Goal: Task Accomplishment & Management: Use online tool/utility

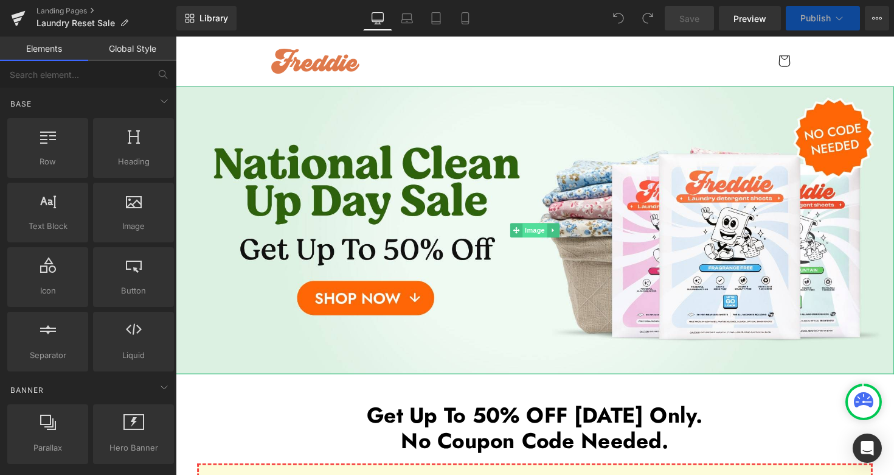
click at [540, 235] on span "Image" at bounding box center [544, 235] width 26 height 15
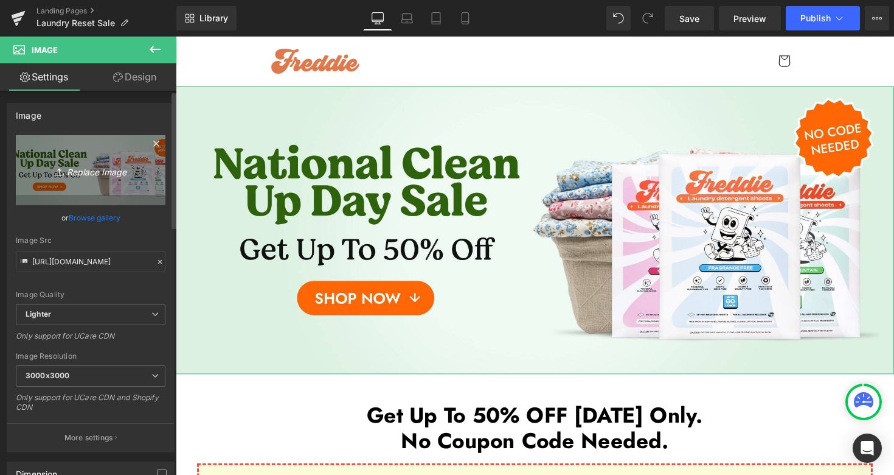
click at [91, 180] on link "Replace Image" at bounding box center [91, 170] width 150 height 70
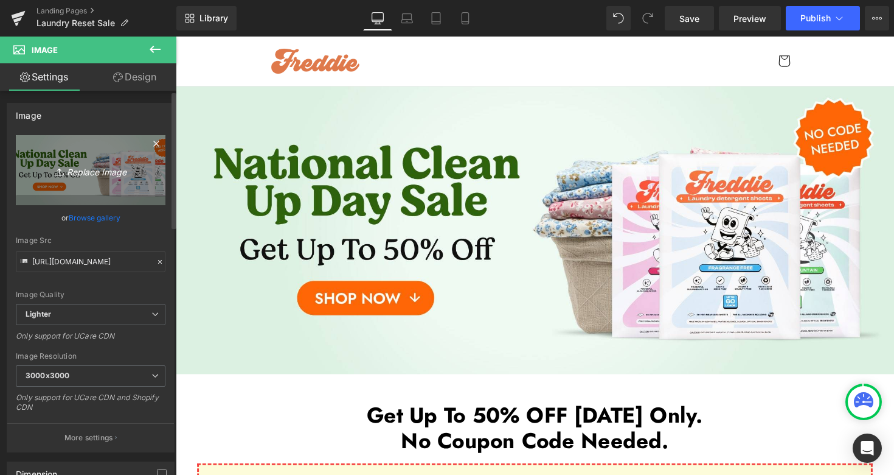
type input "C:\fakepath\Laundry Reset Sale Desktop 2-min.jpg"
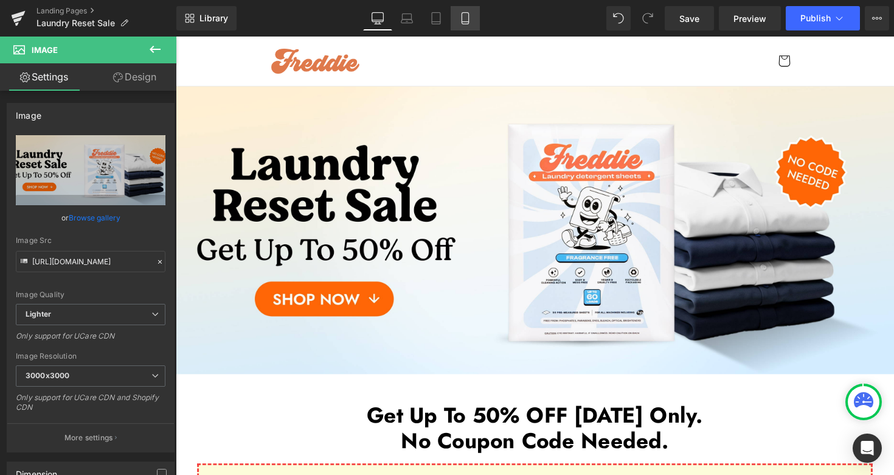
click at [462, 21] on icon at bounding box center [465, 18] width 12 height 12
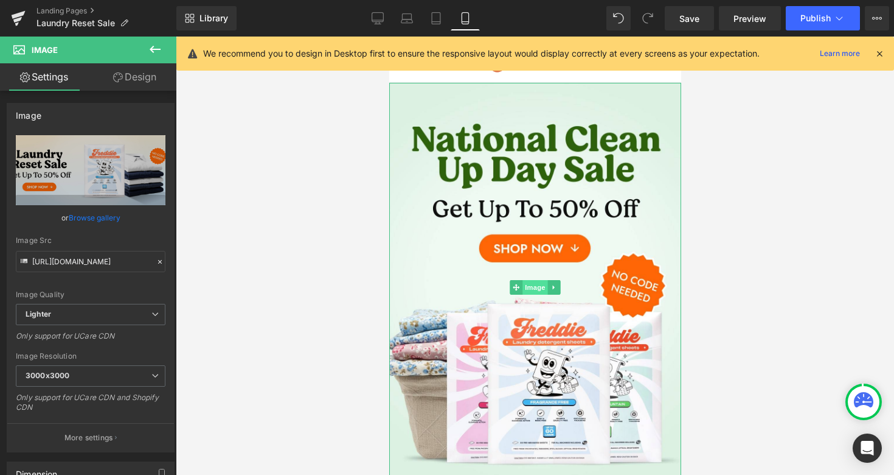
click at [527, 284] on span "Image" at bounding box center [535, 287] width 26 height 15
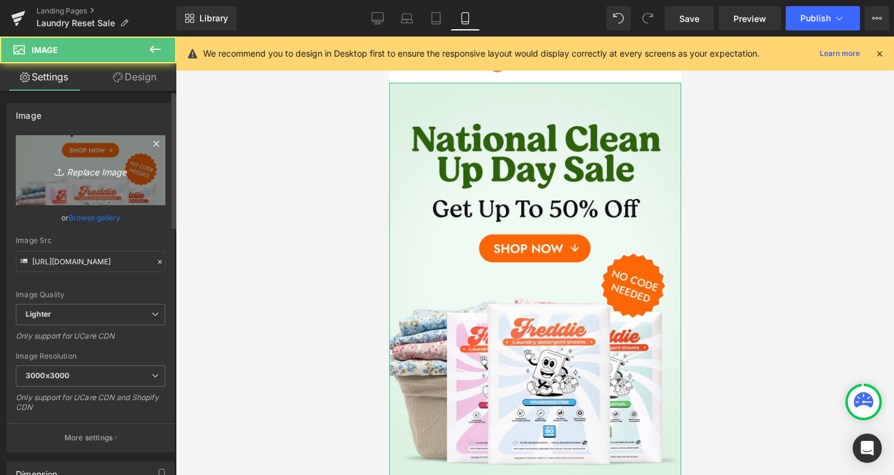
click at [61, 176] on icon at bounding box center [61, 172] width 12 height 12
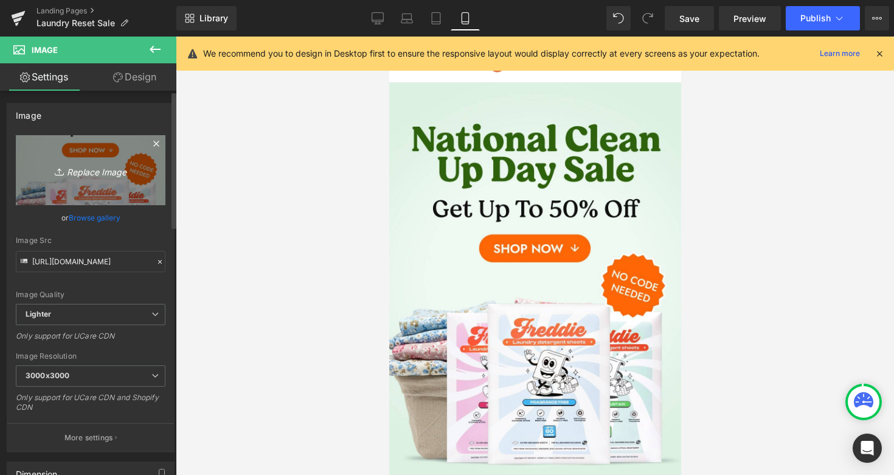
type input "C:\fakepath\Laundry Reset Sale Mobile 2-min.jpg"
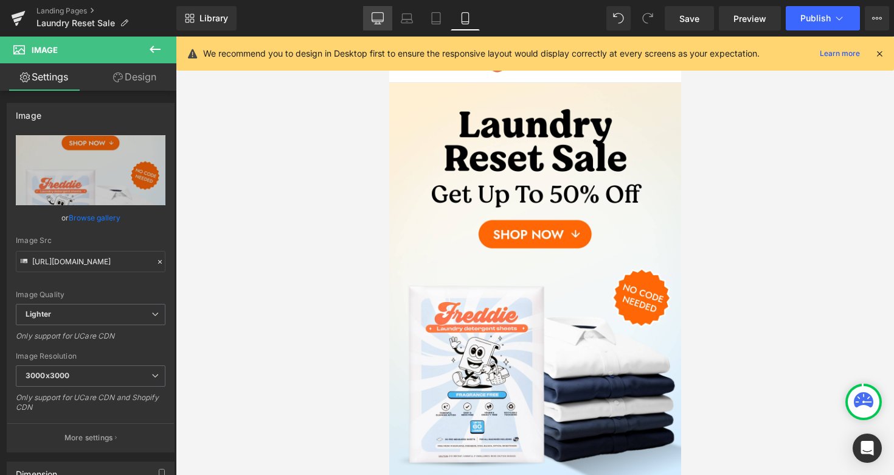
click at [377, 25] on link "Desktop" at bounding box center [377, 18] width 29 height 24
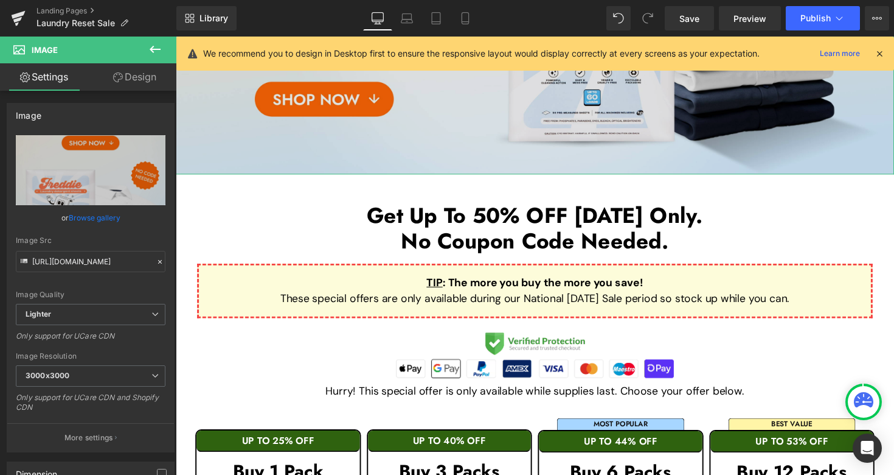
scroll to position [209, 0]
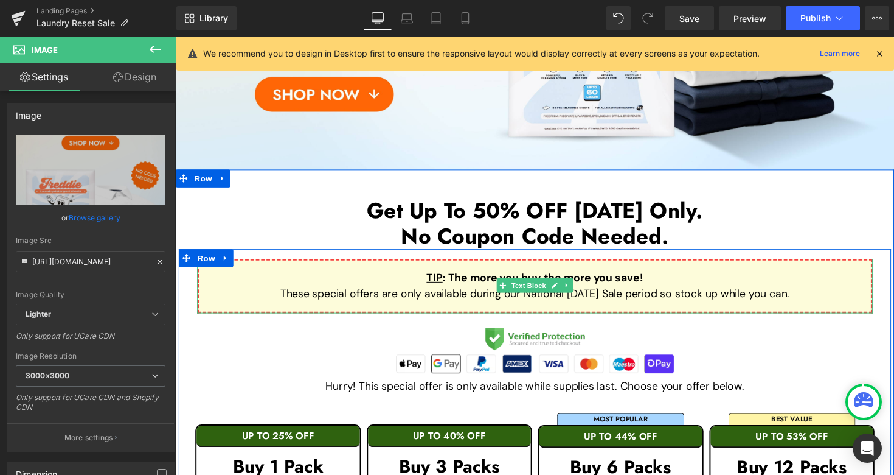
click at [509, 305] on p "These special offers are only available during our National [DATE] Sale period …" at bounding box center [544, 300] width 650 height 16
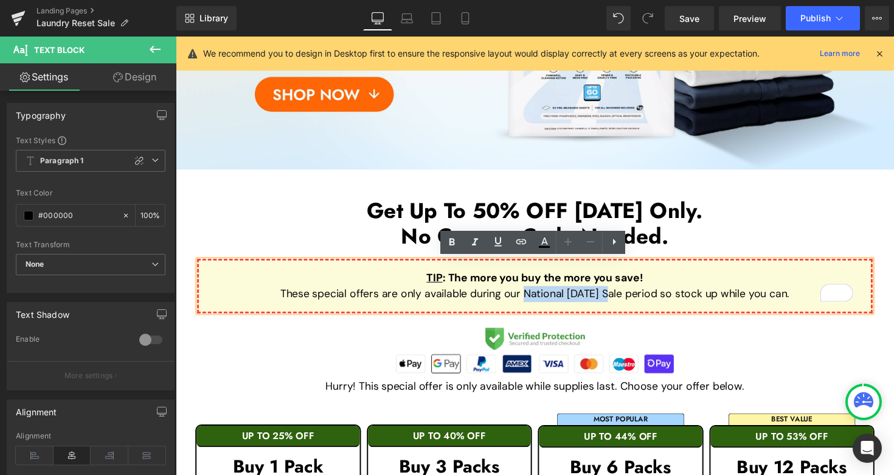
drag, startPoint x: 515, startPoint y: 302, endPoint x: 605, endPoint y: 304, distance: 89.5
click at [605, 304] on p "These special offers are only available during our National [DATE] Sale period …" at bounding box center [544, 300] width 650 height 16
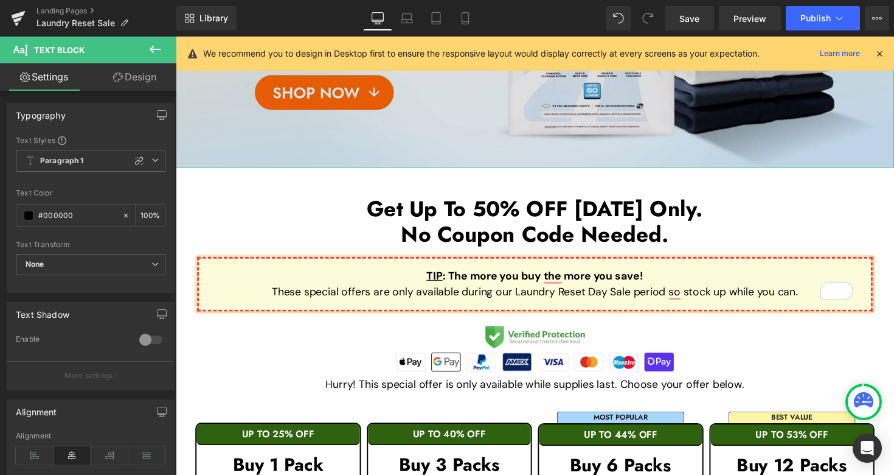
scroll to position [212, 0]
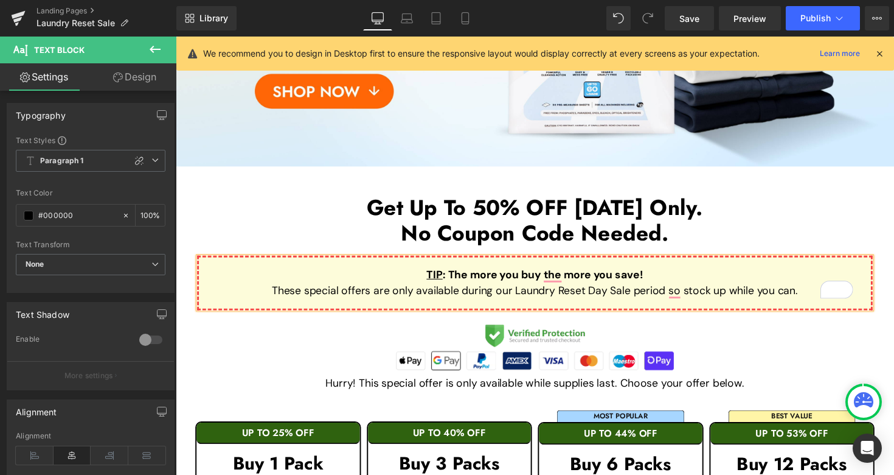
click at [621, 302] on p "These special offers are only available during our Laundry Reset Day Sale perio…" at bounding box center [544, 297] width 650 height 16
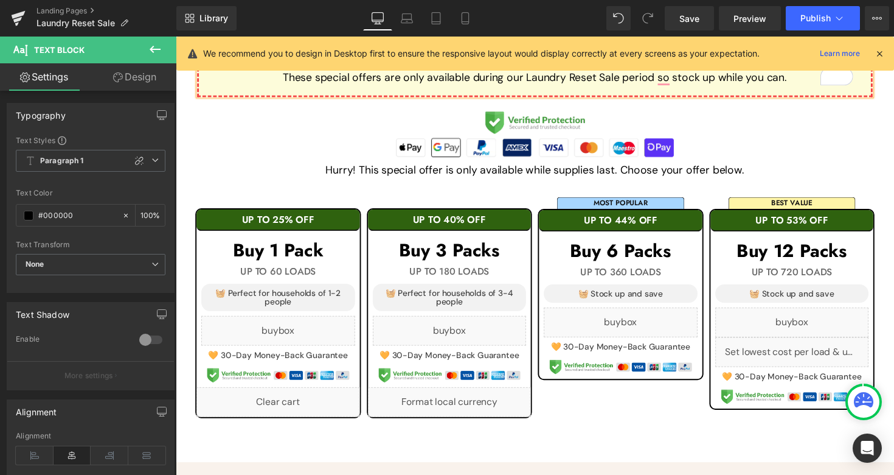
scroll to position [433, 0]
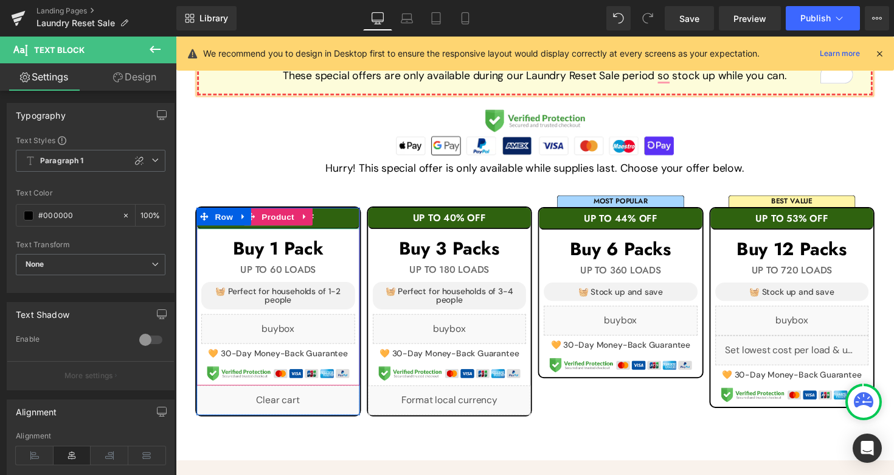
click at [335, 214] on div "UP TO 25% OFF" at bounding box center [280, 223] width 167 height 22
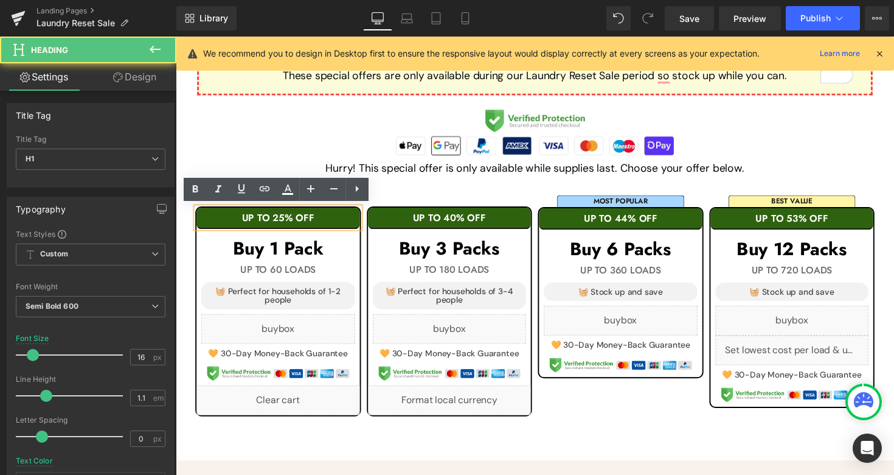
click at [335, 214] on div "UP TO 25% OFF" at bounding box center [280, 223] width 167 height 22
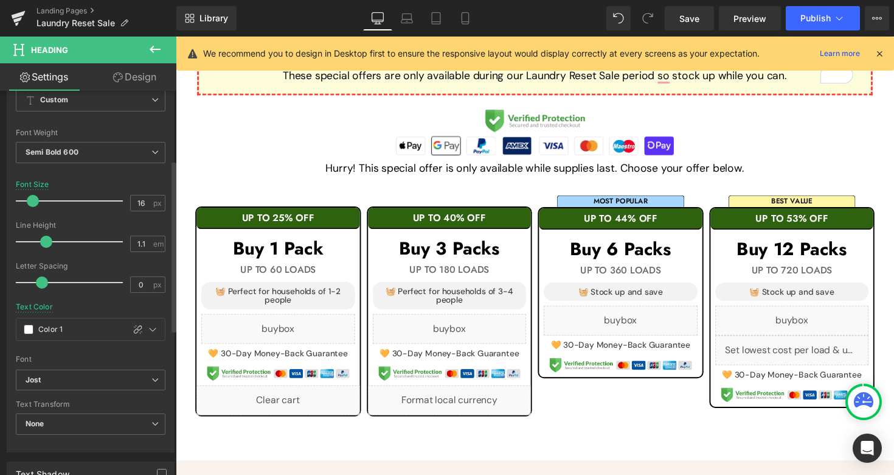
scroll to position [155, 0]
click at [148, 326] on icon at bounding box center [153, 328] width 10 height 10
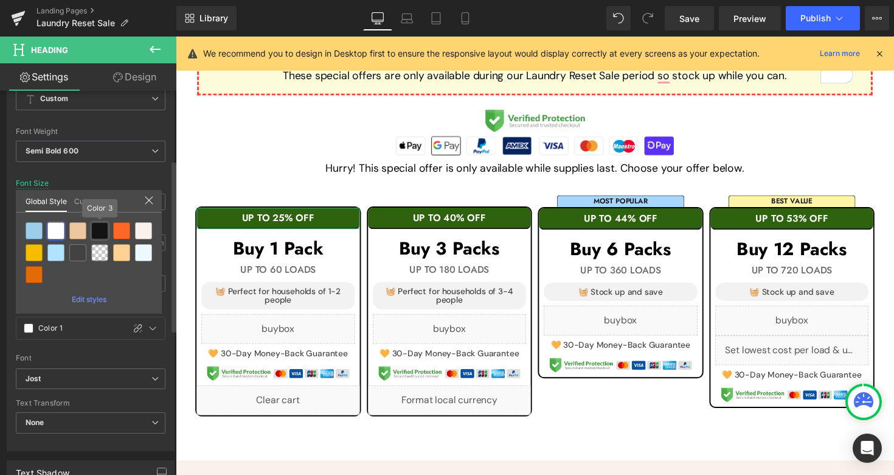
click at [99, 234] on div at bounding box center [99, 230] width 17 height 17
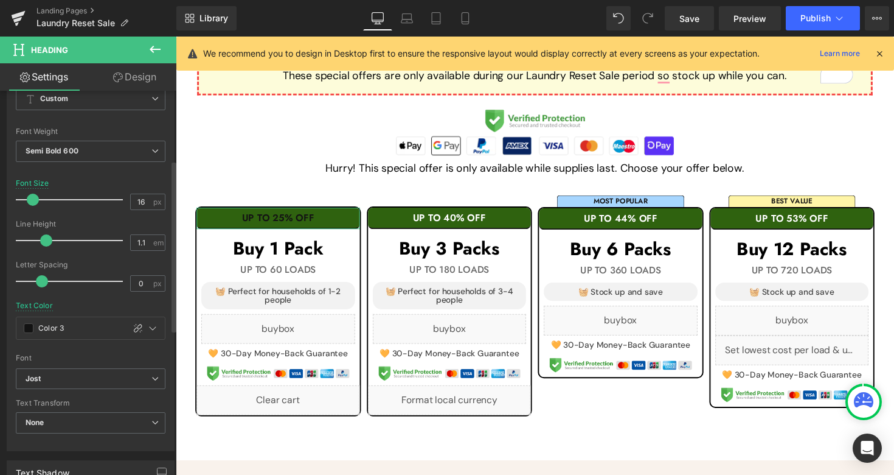
click at [144, 76] on link "Design" at bounding box center [135, 76] width 88 height 27
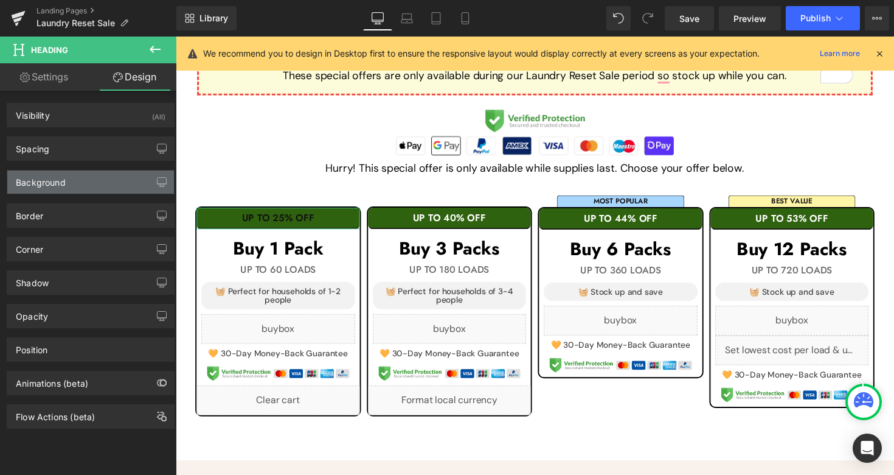
click at [83, 181] on div "Background" at bounding box center [90, 181] width 167 height 23
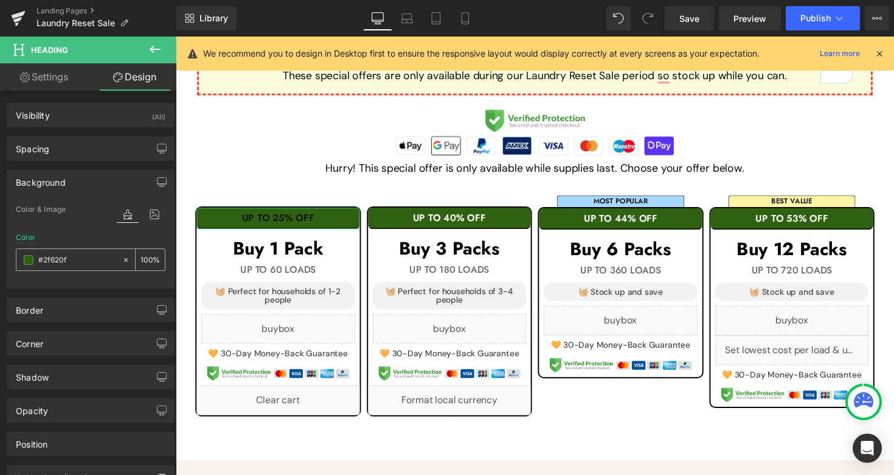
click at [82, 256] on input "#2f620f" at bounding box center [77, 259] width 78 height 13
paste input "E7F4FC"
type input "#E7F4FC"
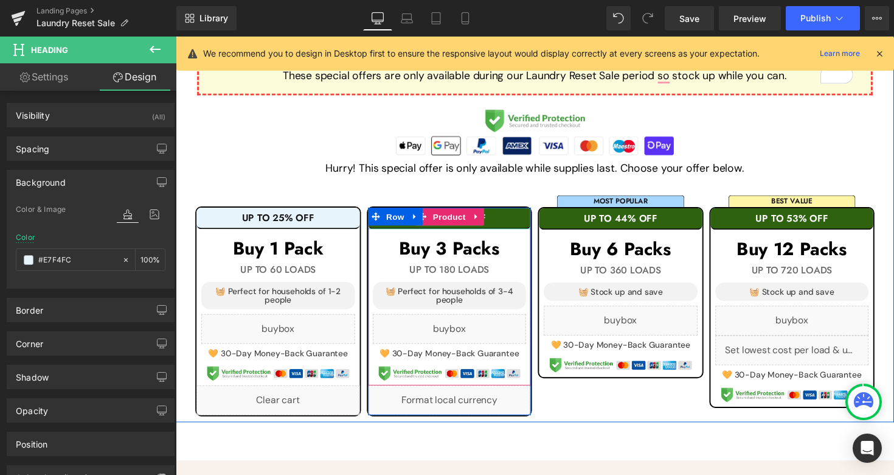
click at [505, 218] on h1 "UP TO 40% OFF" at bounding box center [456, 222] width 167 height 11
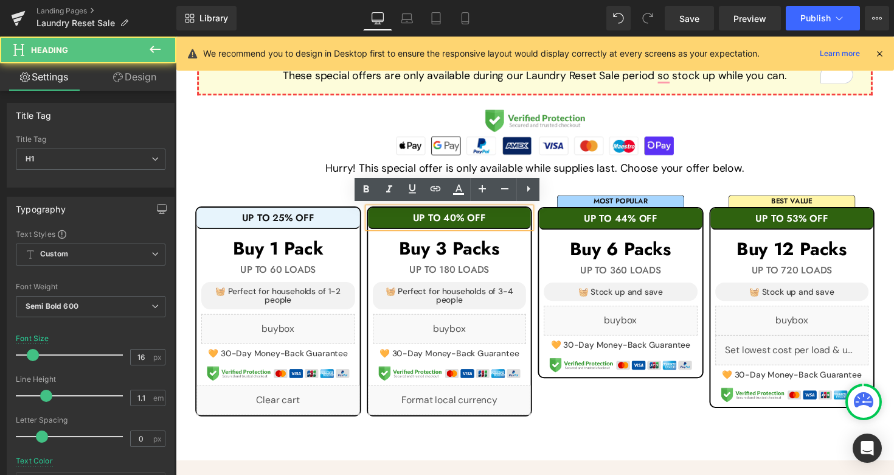
click at [505, 218] on h1 "UP TO 40% OFF" at bounding box center [456, 222] width 167 height 11
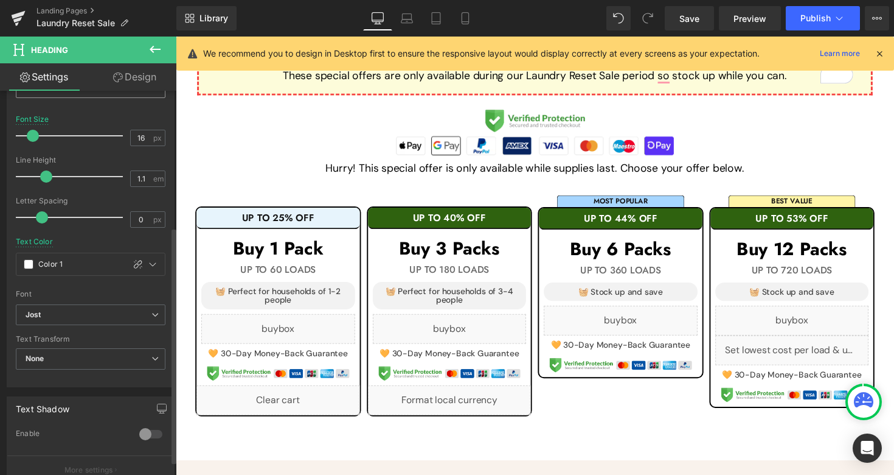
scroll to position [221, 0]
click at [150, 262] on icon at bounding box center [153, 262] width 10 height 10
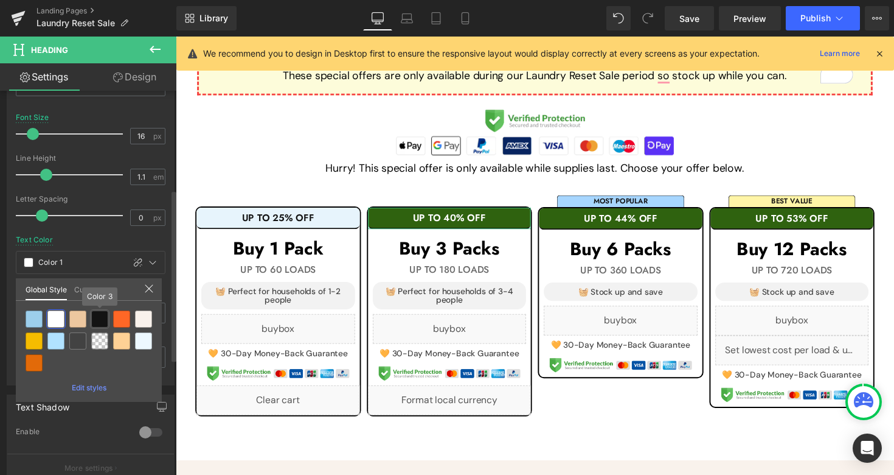
click at [97, 317] on div at bounding box center [99, 318] width 17 height 17
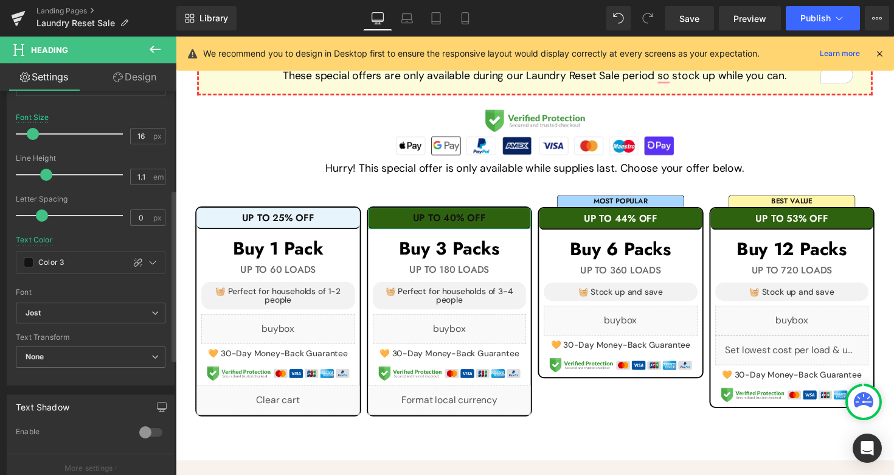
click at [128, 75] on link "Design" at bounding box center [135, 76] width 88 height 27
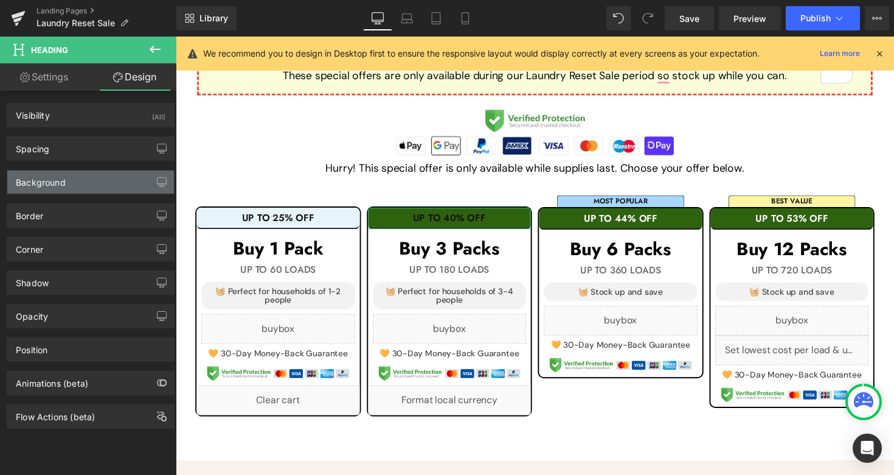
click at [83, 187] on div "Background" at bounding box center [90, 181] width 167 height 23
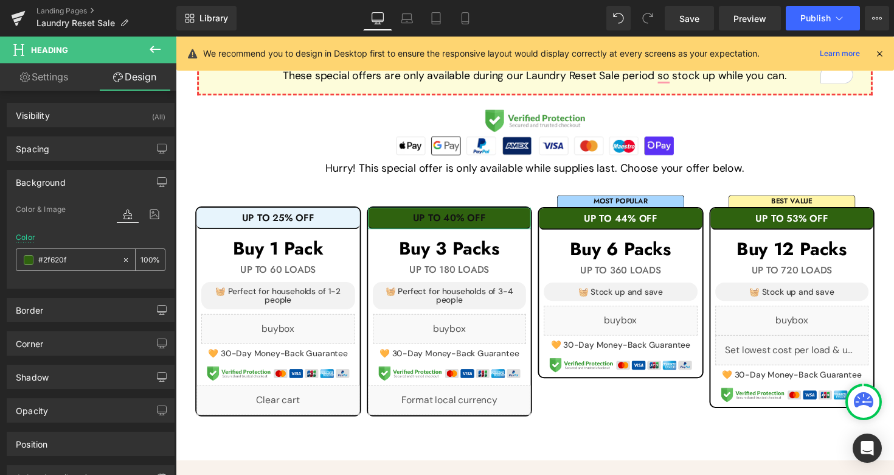
click at [80, 263] on input "#2f620f" at bounding box center [77, 259] width 78 height 13
paste input "E7F4FC"
type input "#E7F4FC"
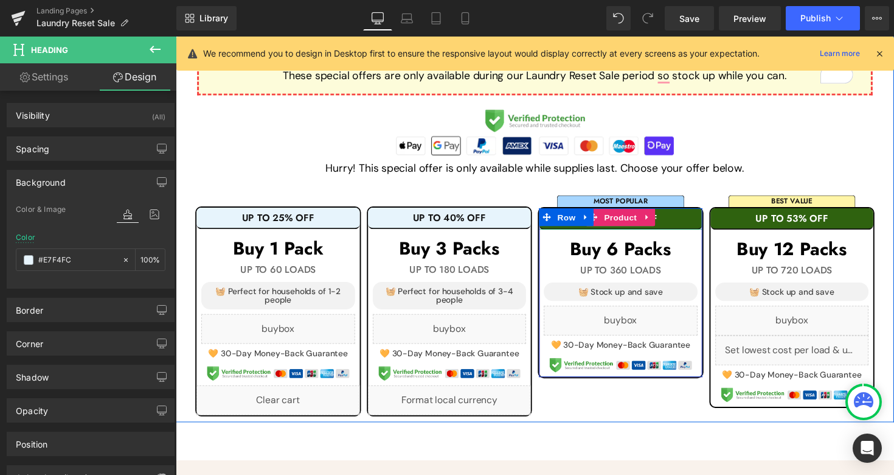
click at [692, 225] on h1 "UP TO 44% OFF" at bounding box center [631, 222] width 167 height 11
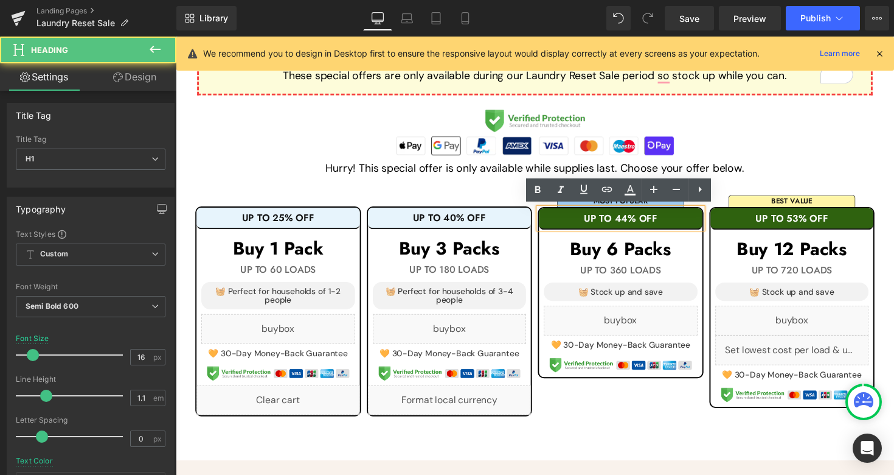
click at [692, 225] on h1 "UP TO 44% OFF" at bounding box center [631, 222] width 167 height 11
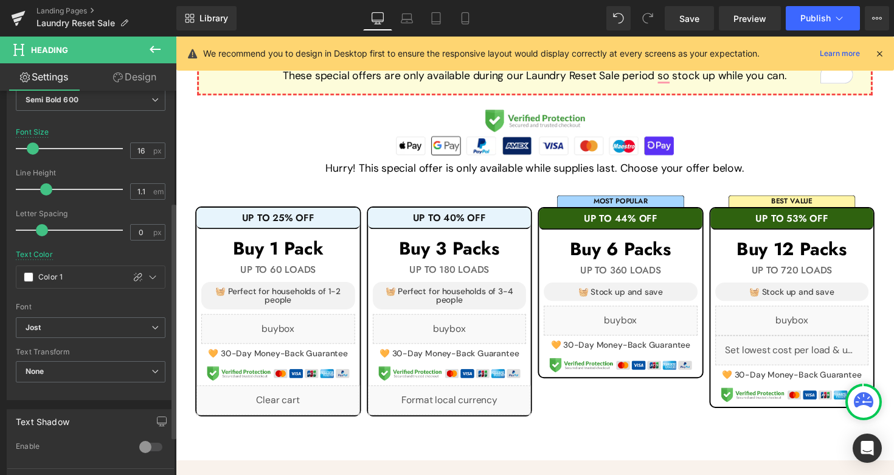
scroll to position [211, 0]
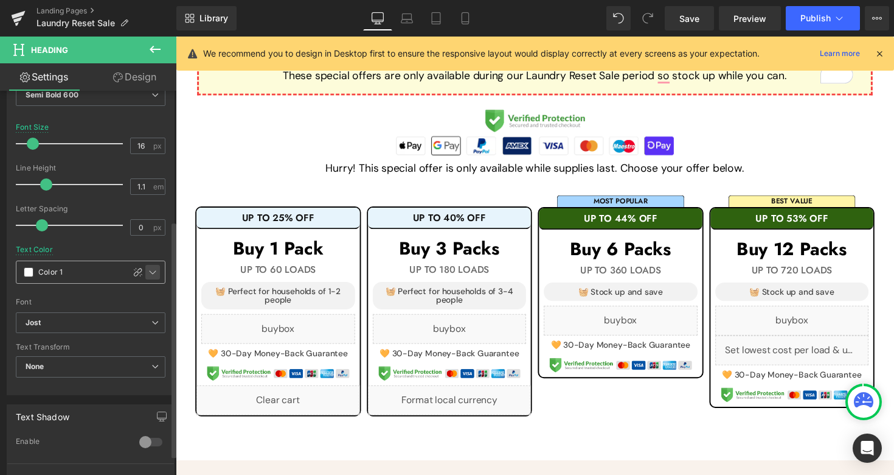
click at [149, 274] on icon at bounding box center [153, 272] width 10 height 10
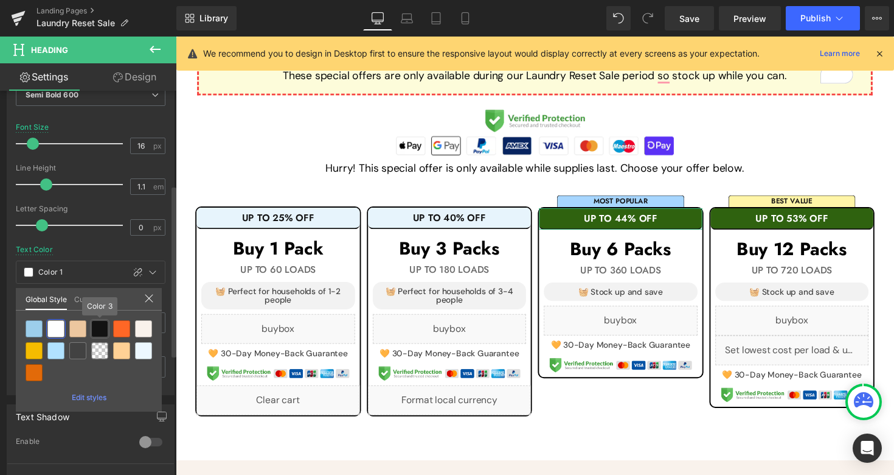
click at [100, 327] on div at bounding box center [99, 328] width 17 height 17
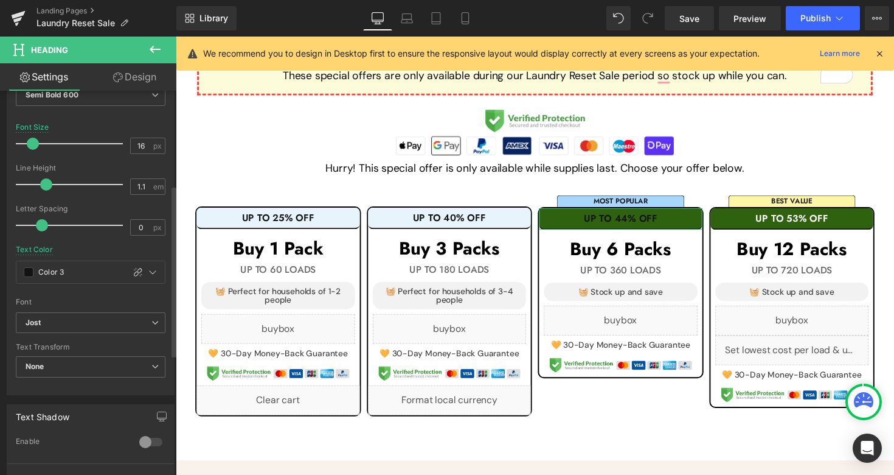
click at [129, 78] on link "Design" at bounding box center [135, 76] width 88 height 27
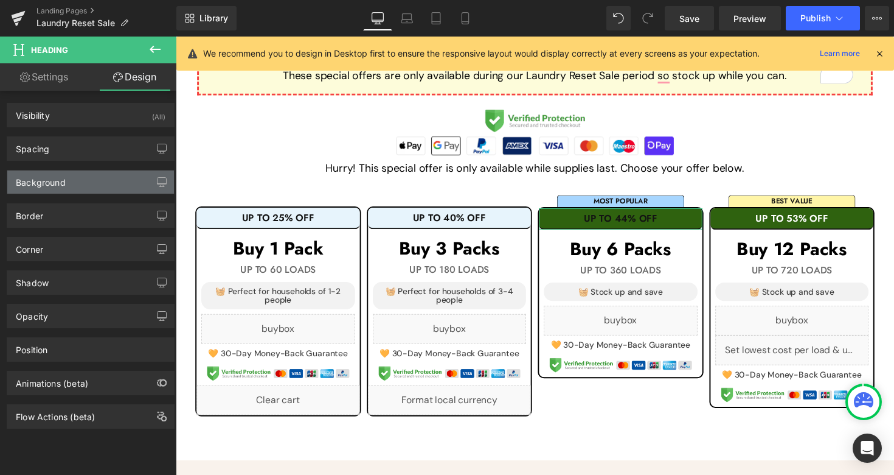
click at [91, 178] on div "Background" at bounding box center [90, 181] width 167 height 23
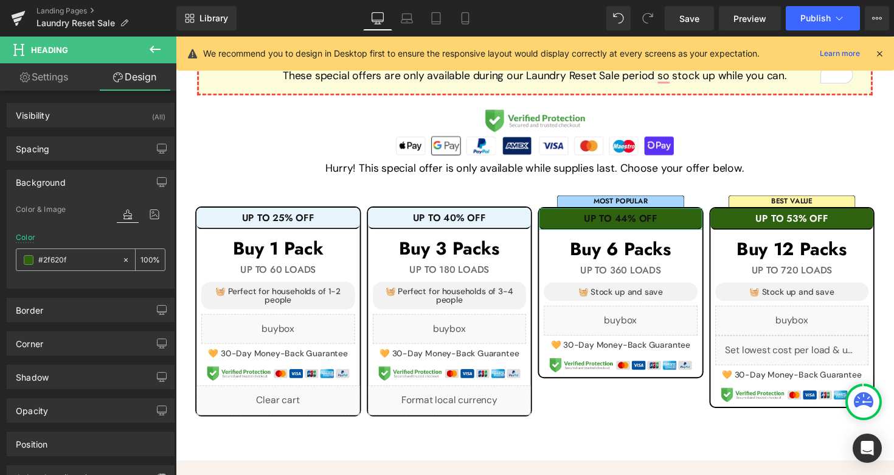
click at [83, 259] on input "#2f620f" at bounding box center [77, 259] width 78 height 13
paste input "E7F4FC"
type input "#E7F4FC"
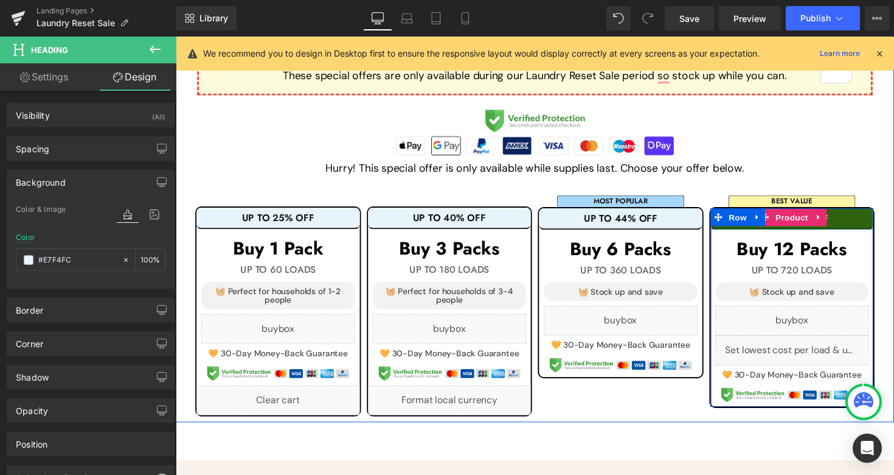
click at [860, 226] on div "UP TO 53% OFF" at bounding box center [807, 223] width 167 height 22
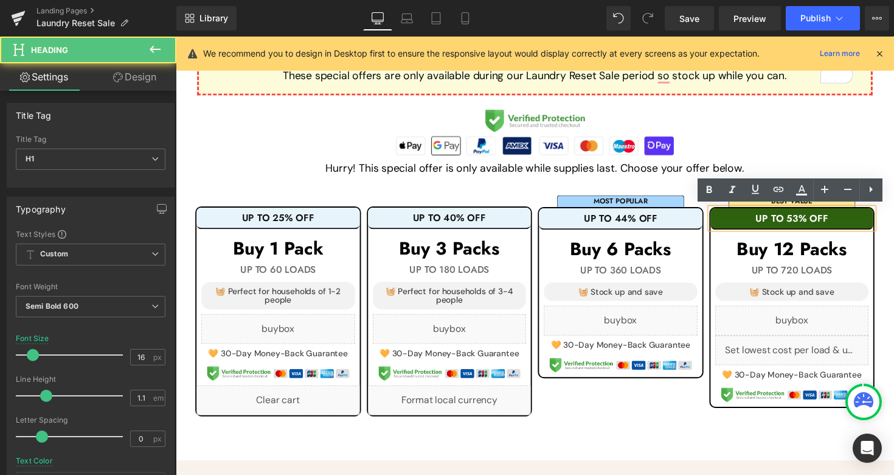
click at [860, 226] on div "UP TO 53% OFF" at bounding box center [807, 223] width 167 height 22
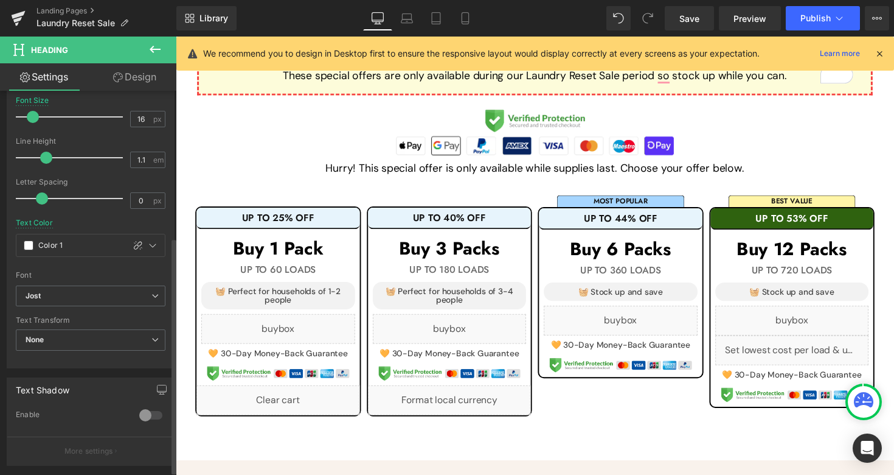
scroll to position [248, 0]
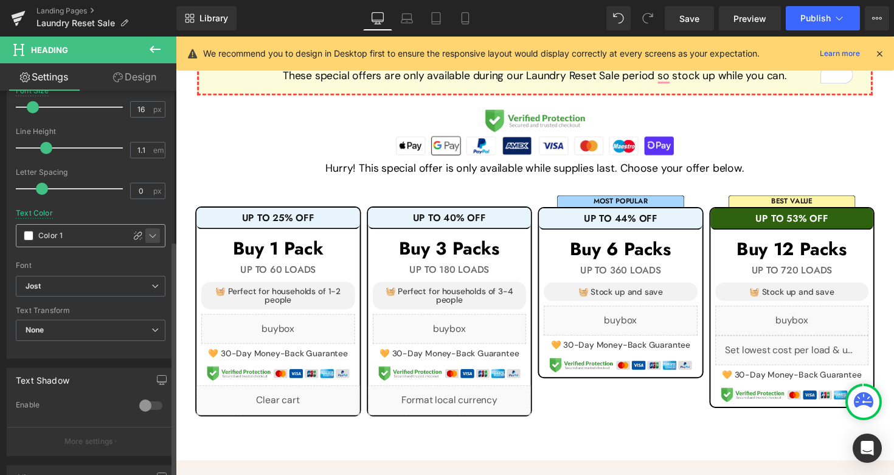
click at [148, 237] on icon at bounding box center [153, 236] width 10 height 10
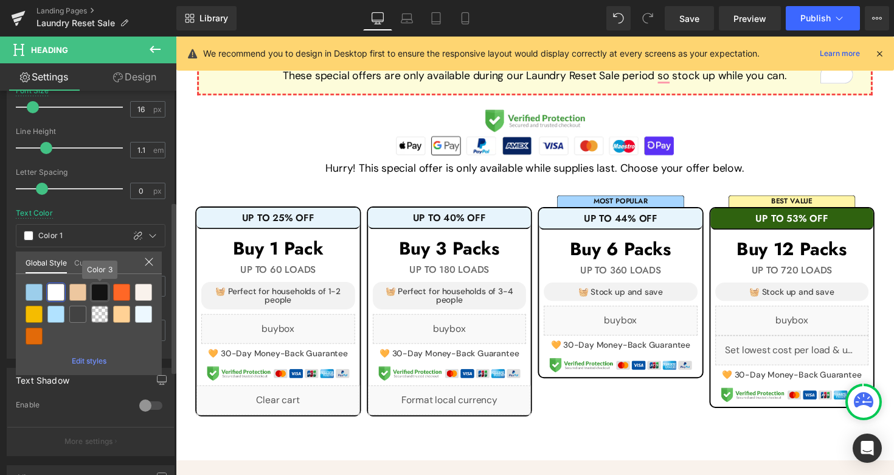
click at [99, 291] on div at bounding box center [99, 292] width 17 height 17
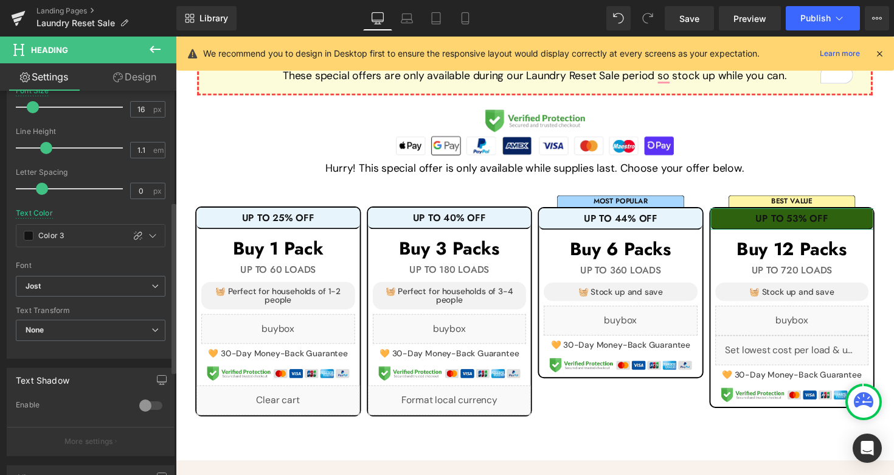
click at [138, 87] on link "Design" at bounding box center [135, 76] width 88 height 27
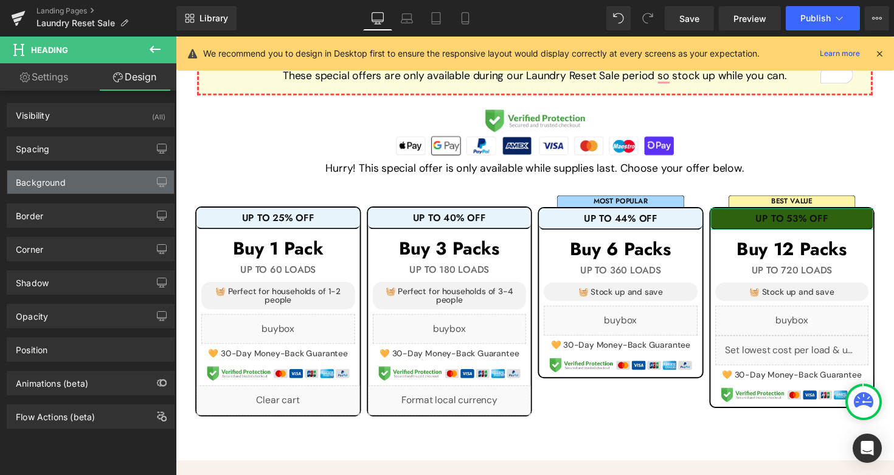
click at [89, 178] on div "Background" at bounding box center [90, 181] width 167 height 23
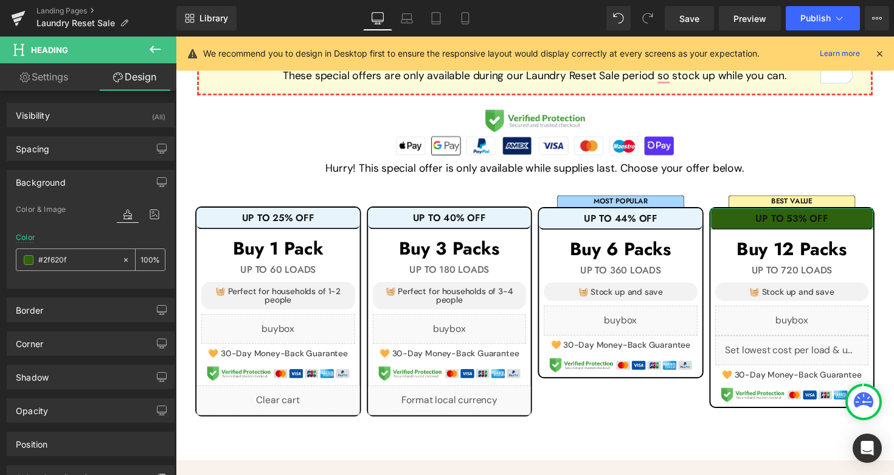
click at [80, 253] on input "#2f620f" at bounding box center [77, 259] width 78 height 13
paste input "E7F4FC"
type input "#E7F4FC"
click at [468, 23] on icon at bounding box center [465, 18] width 12 height 12
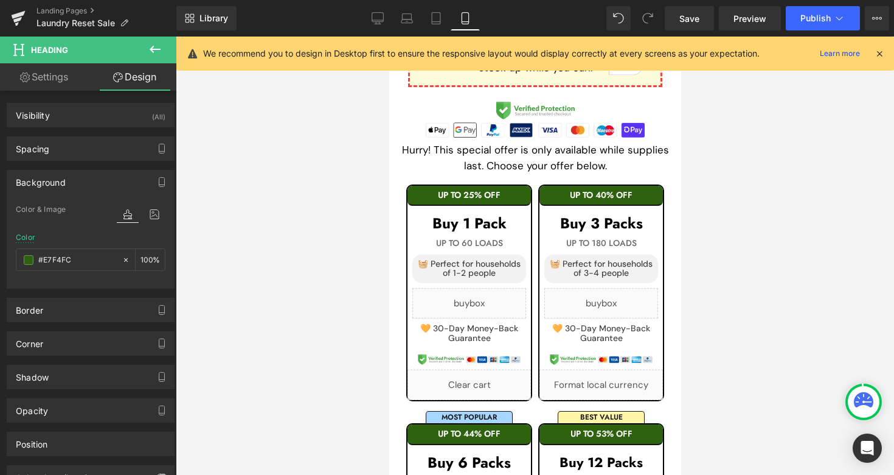
scroll to position [580, 0]
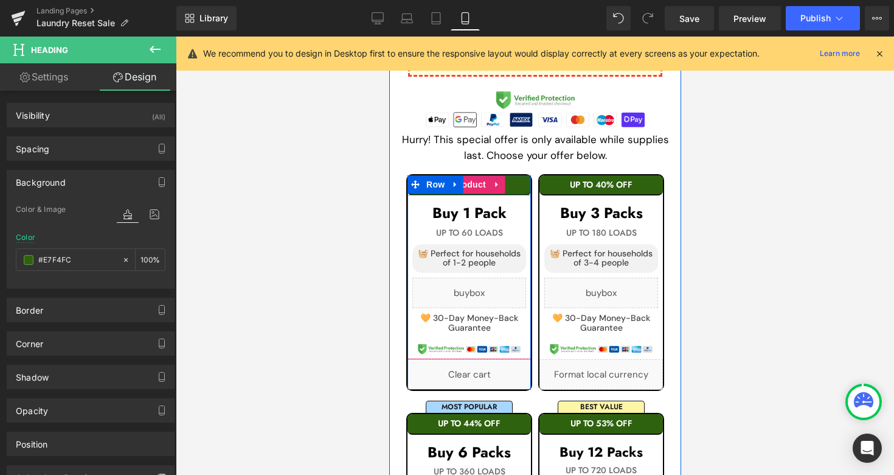
click at [510, 184] on h1 "UP TO 25% OFF" at bounding box center [469, 184] width 124 height 9
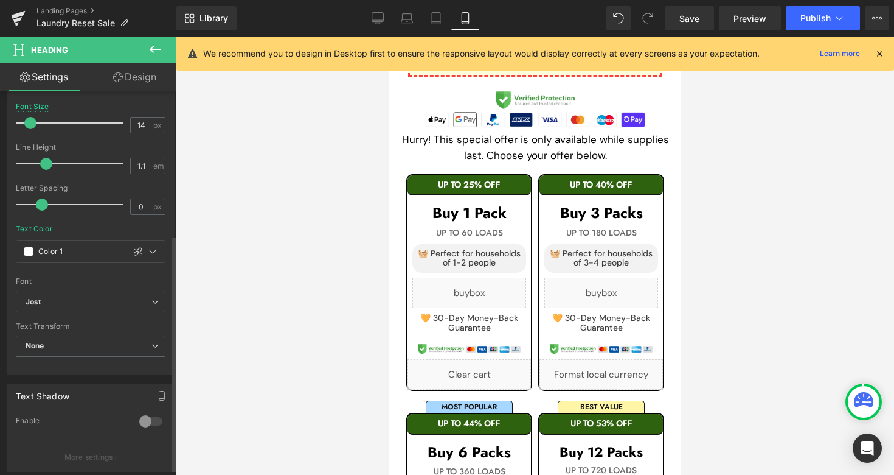
scroll to position [253, 0]
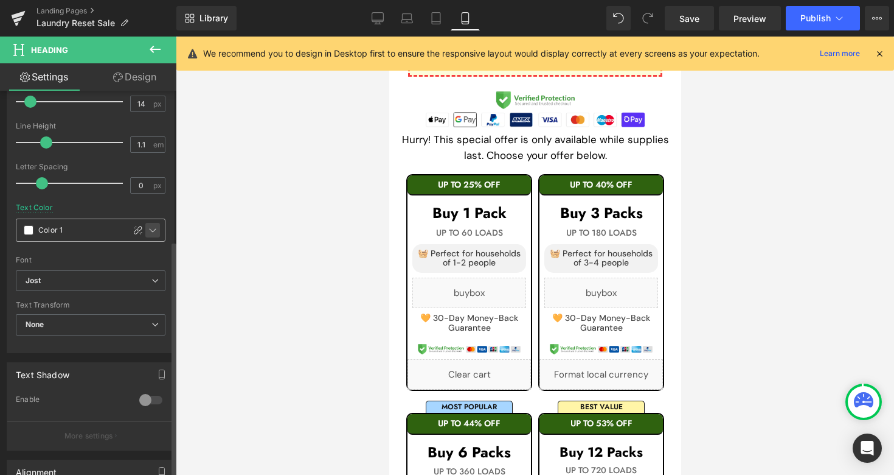
click at [151, 234] on icon at bounding box center [153, 230] width 10 height 10
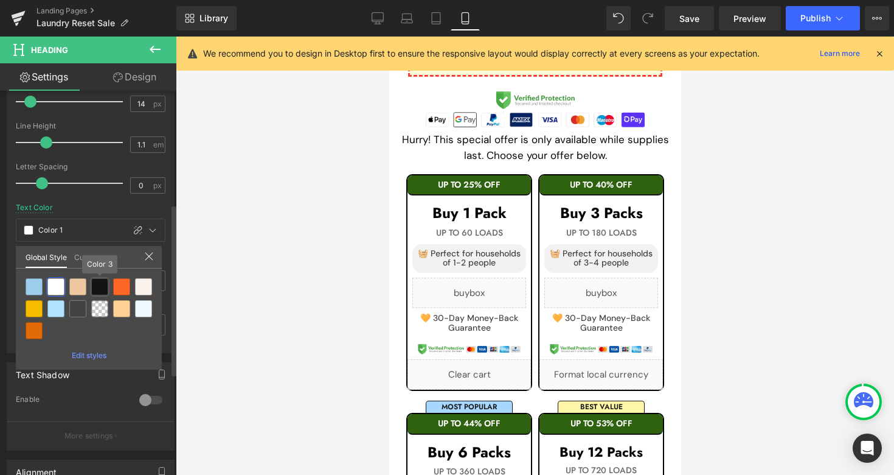
click at [100, 289] on div at bounding box center [99, 286] width 17 height 17
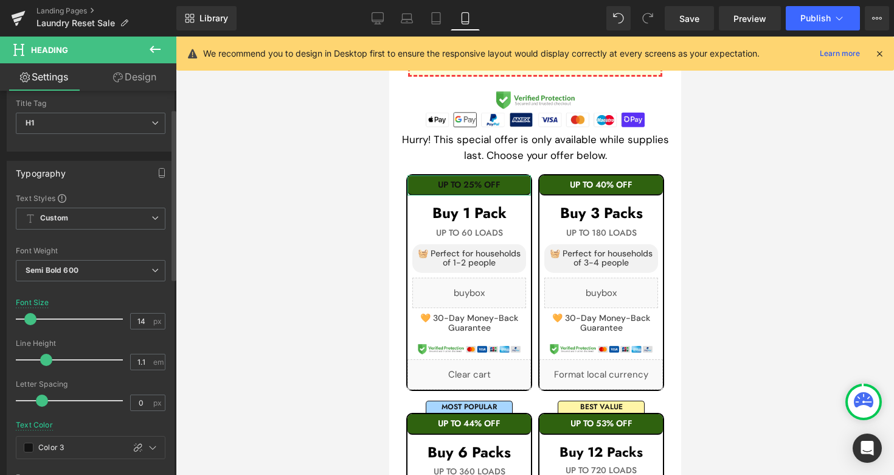
scroll to position [27, 0]
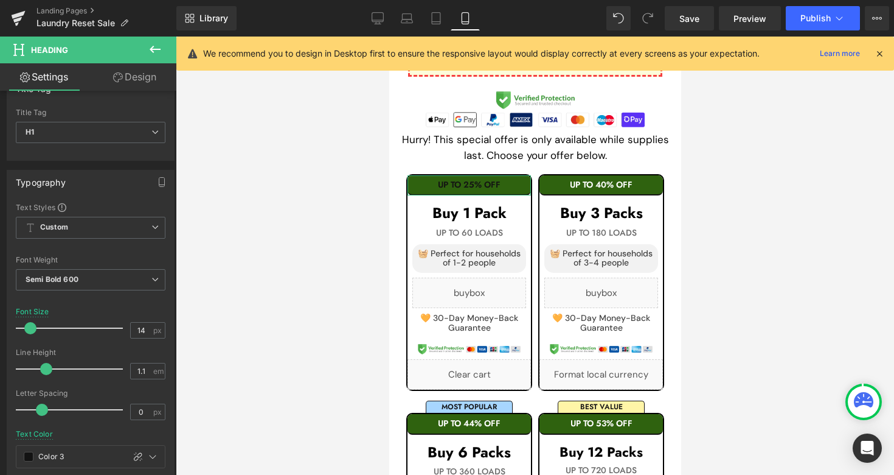
click at [139, 86] on link "Design" at bounding box center [135, 76] width 88 height 27
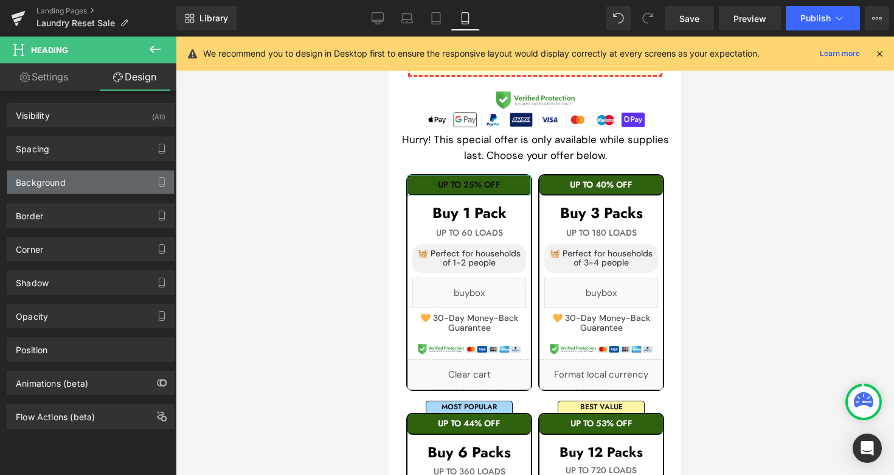
click at [88, 188] on div "Background" at bounding box center [90, 181] width 167 height 23
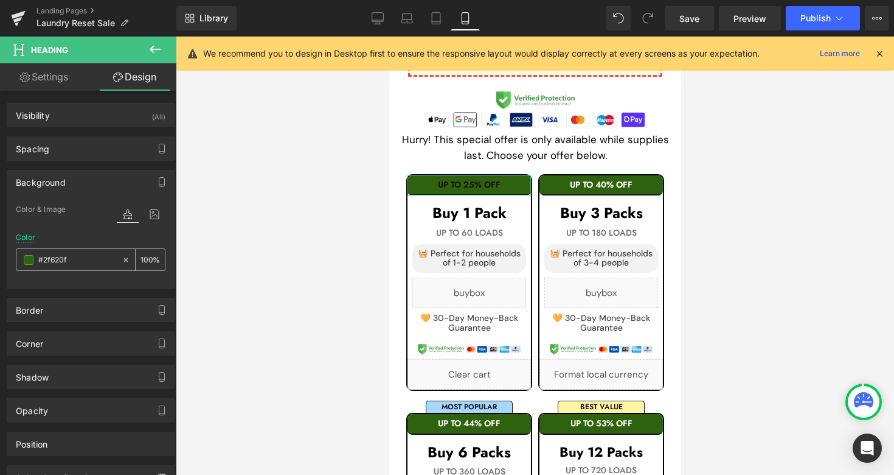
click at [85, 262] on input "#2f620f" at bounding box center [77, 259] width 78 height 13
paste input "E7F4FC"
type input "#E7F4FC"
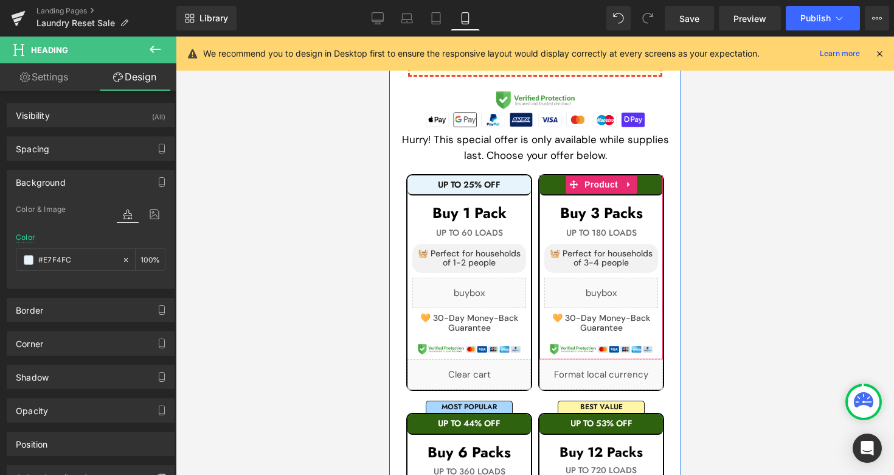
click at [649, 183] on h1 "UP TO 40% OFF" at bounding box center [601, 184] width 124 height 9
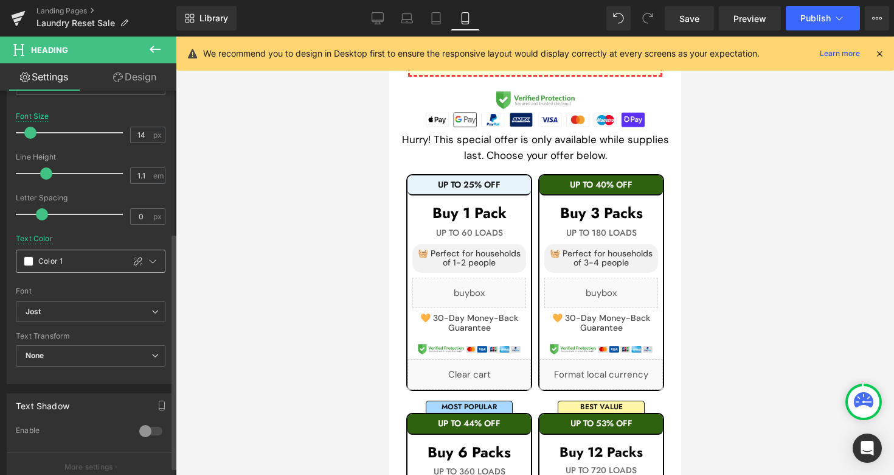
scroll to position [231, 0]
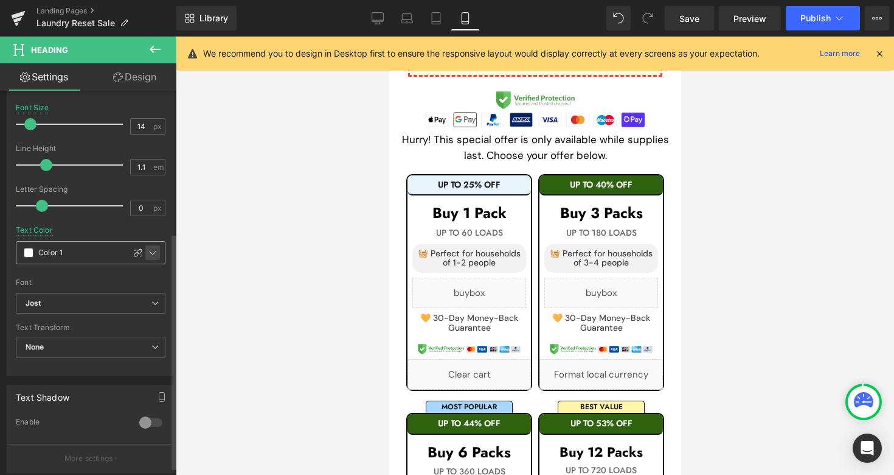
click at [151, 249] on icon at bounding box center [153, 253] width 10 height 10
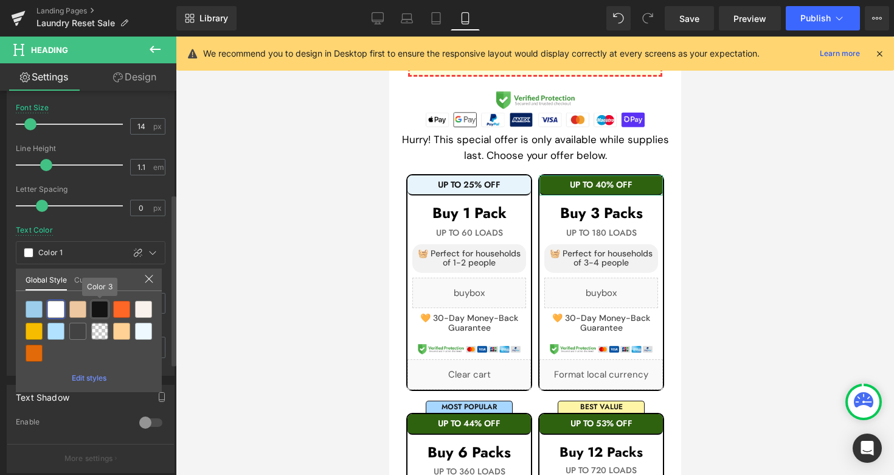
click at [100, 317] on div at bounding box center [99, 309] width 17 height 17
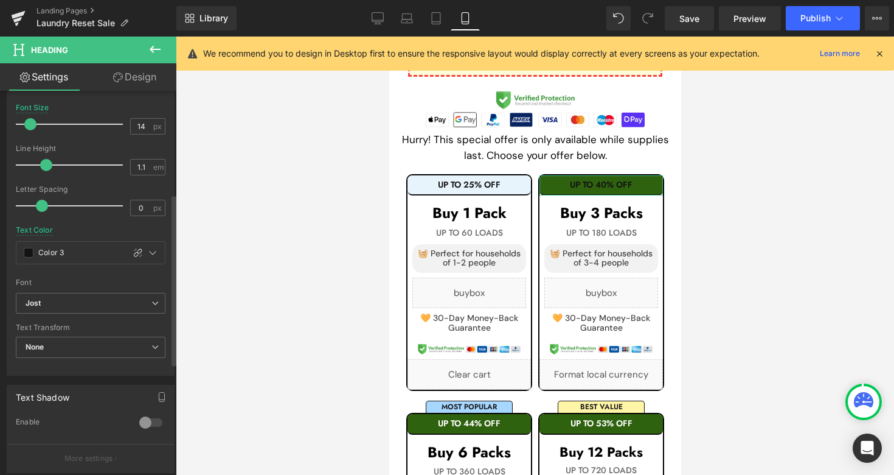
click at [145, 75] on link "Design" at bounding box center [135, 76] width 88 height 27
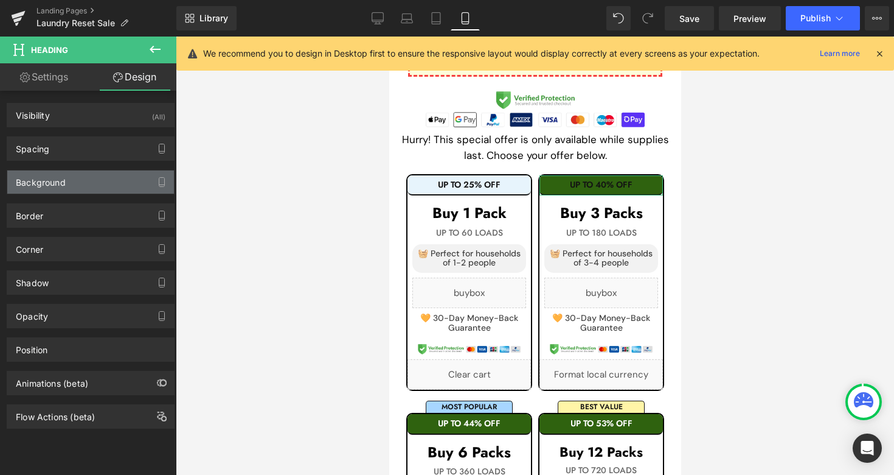
click at [86, 187] on div "Background" at bounding box center [90, 181] width 167 height 23
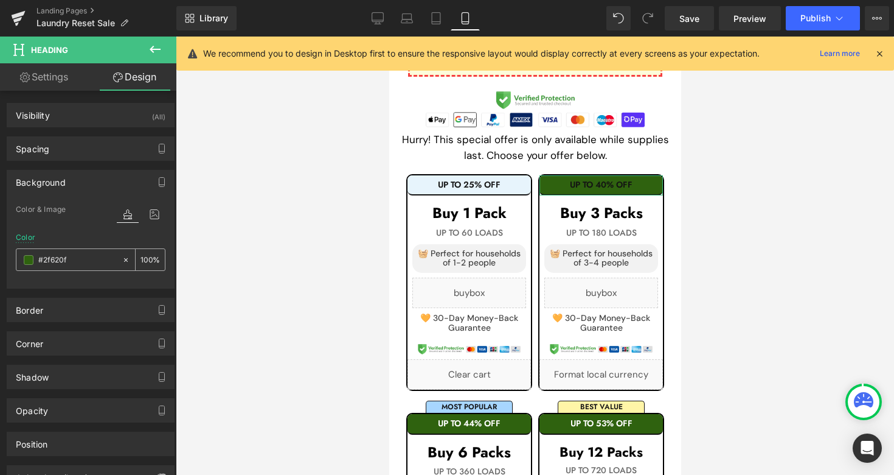
click at [83, 259] on input "#2f620f" at bounding box center [77, 259] width 78 height 13
paste input "E7F4FC"
type input "#E7F4FC"
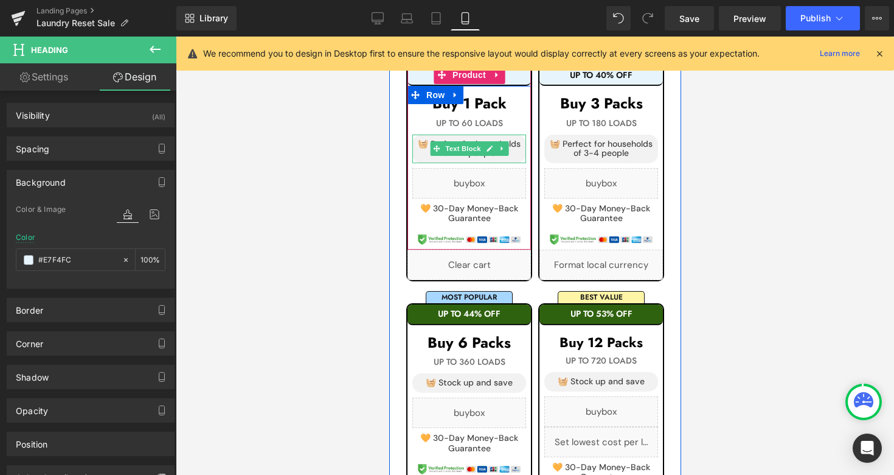
scroll to position [760, 0]
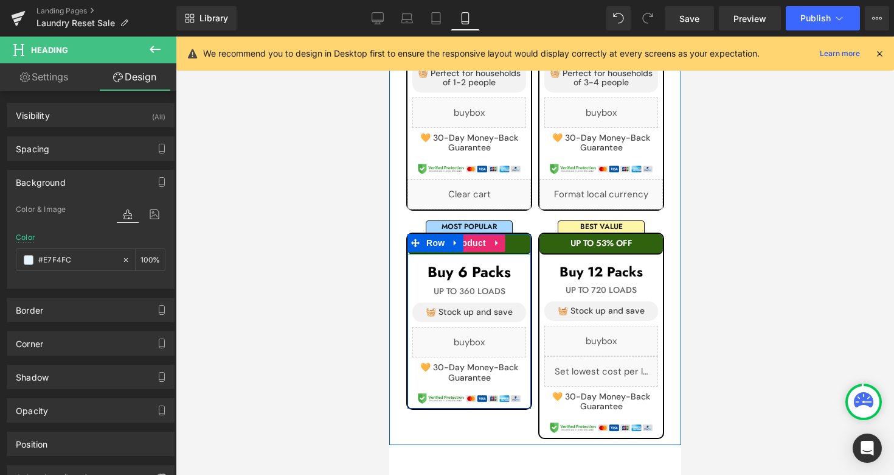
click at [517, 243] on h1 "UP TO 44% OFF" at bounding box center [469, 243] width 124 height 9
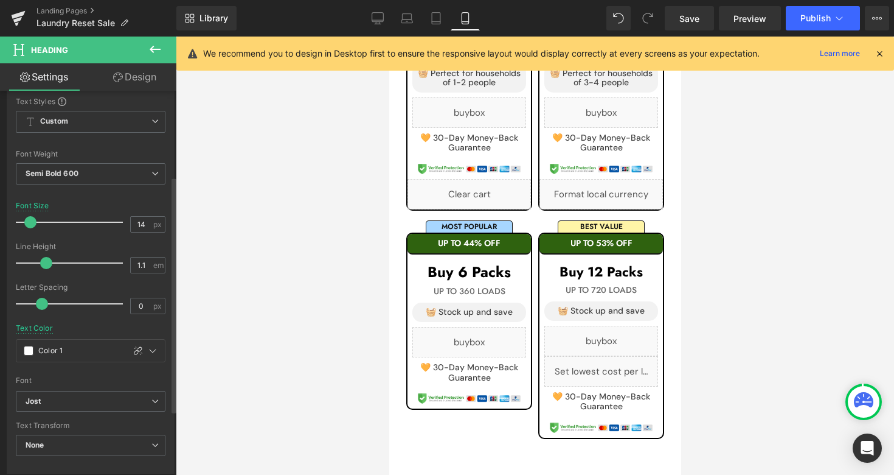
scroll to position [139, 0]
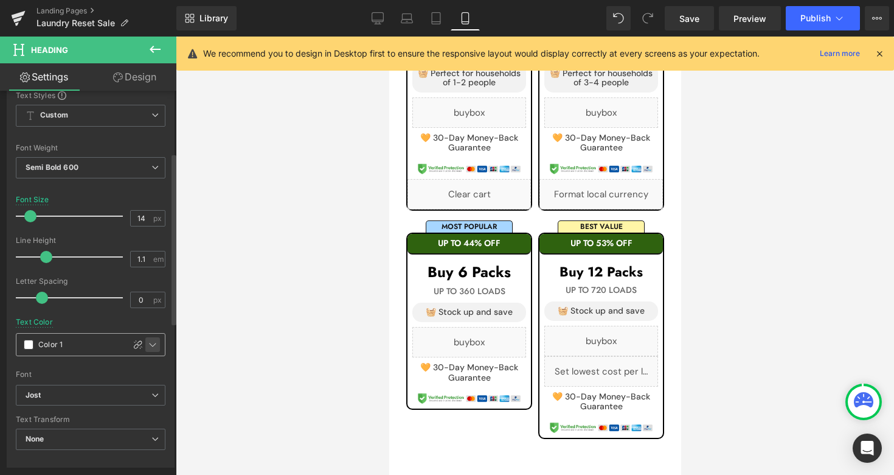
click at [150, 346] on icon at bounding box center [153, 345] width 7 height 4
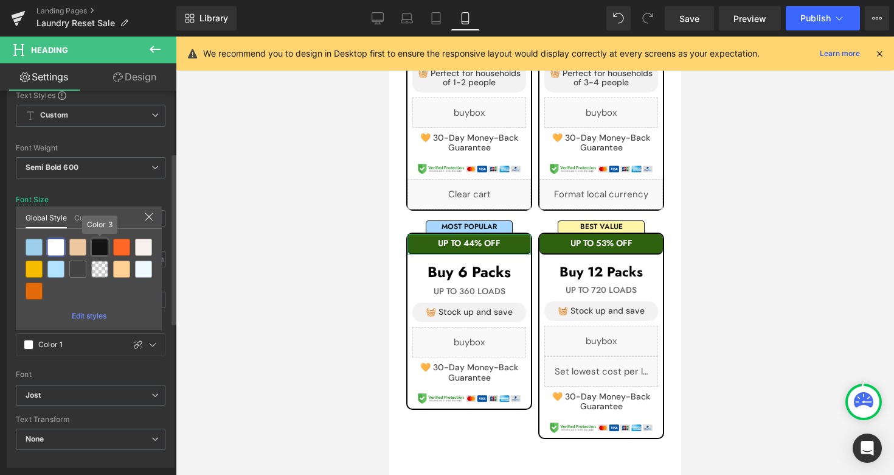
click at [96, 249] on div at bounding box center [99, 247] width 17 height 17
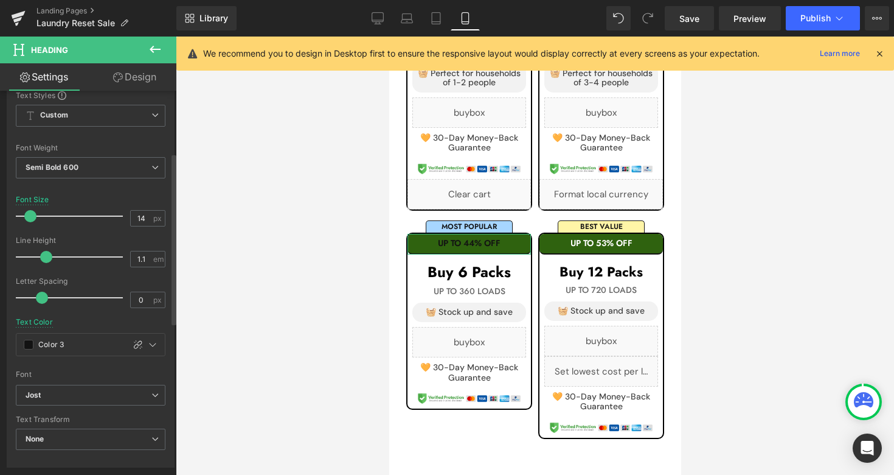
click at [142, 72] on link "Design" at bounding box center [135, 76] width 88 height 27
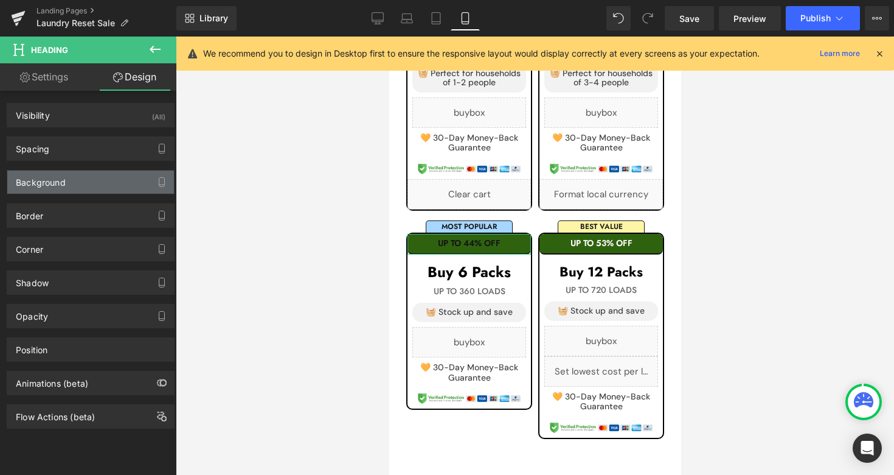
click at [105, 177] on div "Background" at bounding box center [90, 181] width 167 height 23
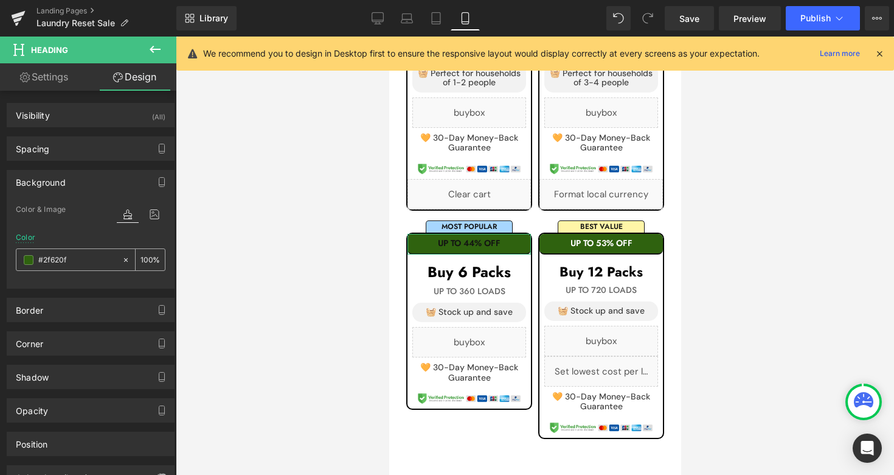
click at [92, 257] on input "#2f620f" at bounding box center [77, 259] width 78 height 13
paste input "E7F4FC"
type input "#E7F4FC"
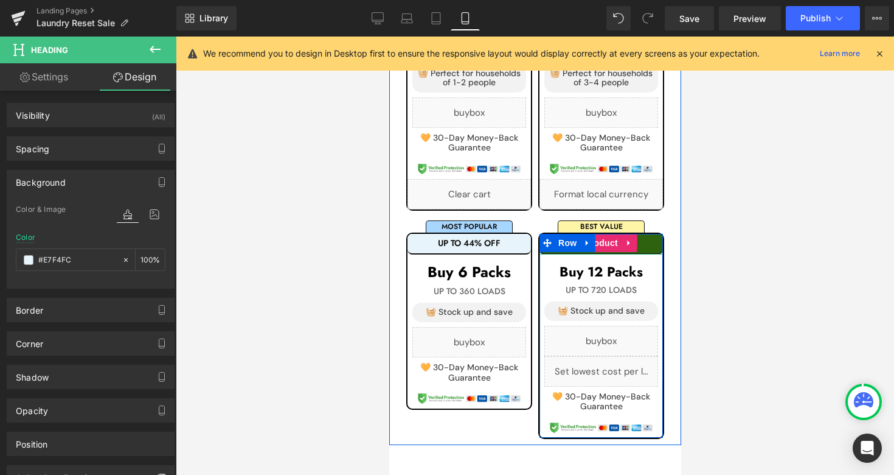
click at [649, 244] on h1 "UP TO 53% OFF" at bounding box center [601, 243] width 124 height 9
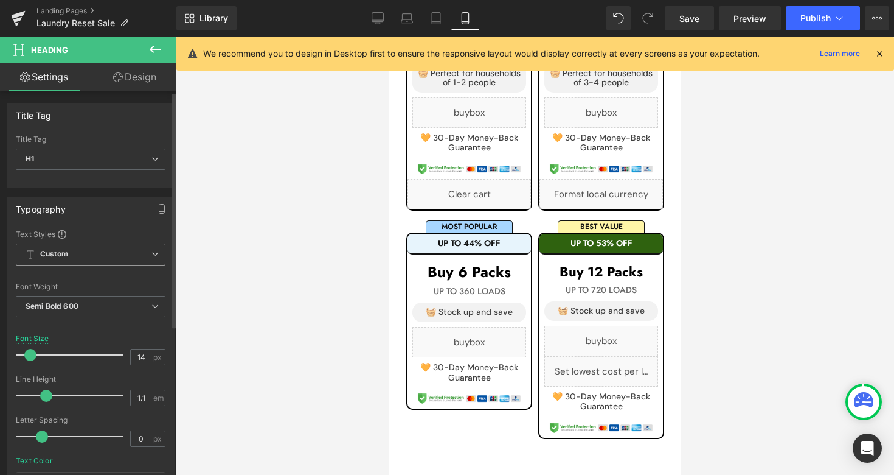
scroll to position [179, 0]
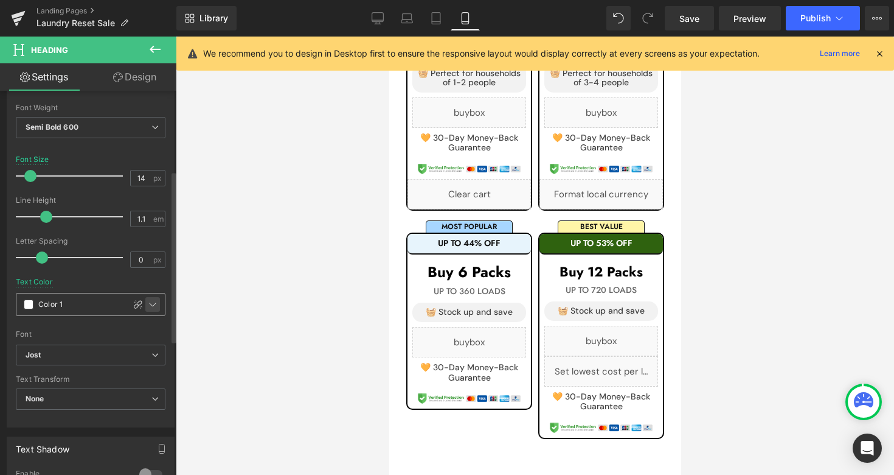
click at [150, 304] on icon at bounding box center [153, 304] width 7 height 4
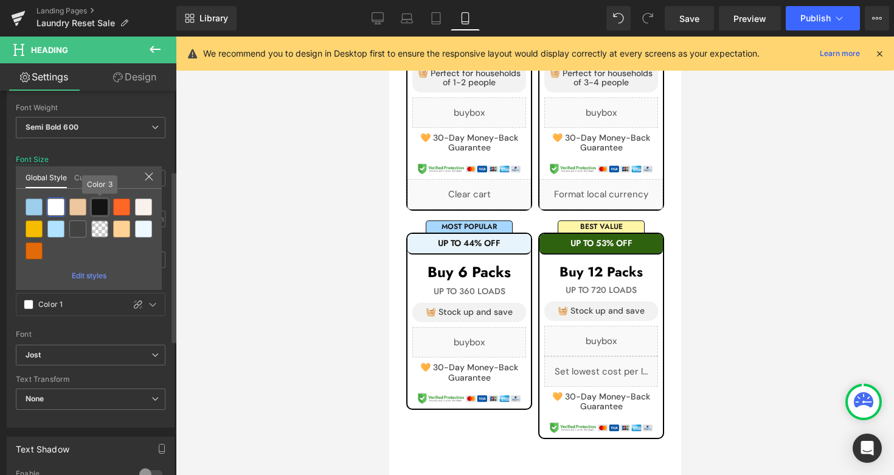
click at [103, 201] on div at bounding box center [99, 206] width 17 height 17
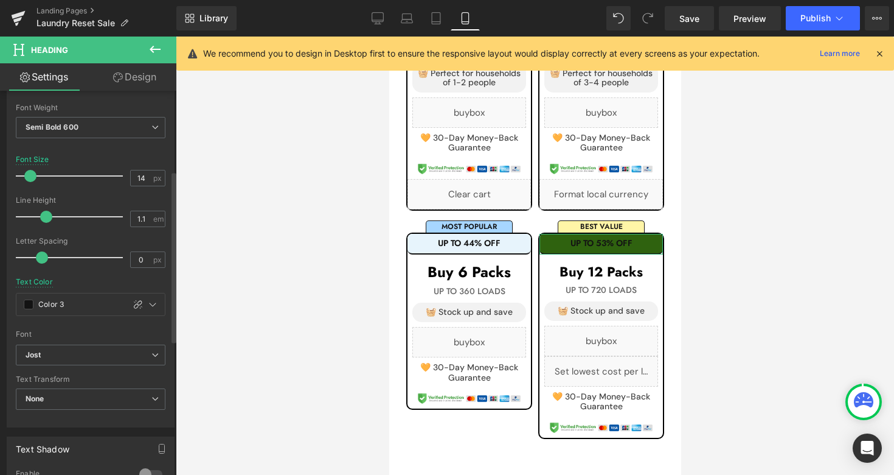
click at [161, 69] on link "Design" at bounding box center [135, 76] width 88 height 27
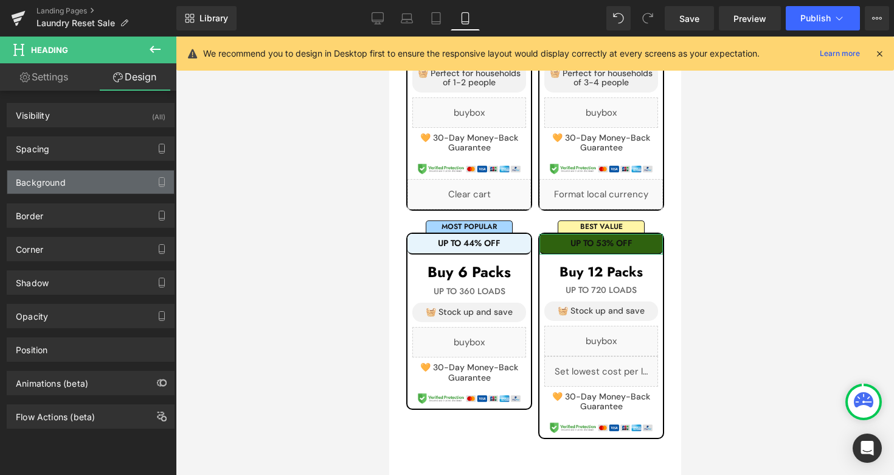
click at [111, 178] on div "Background" at bounding box center [90, 181] width 167 height 23
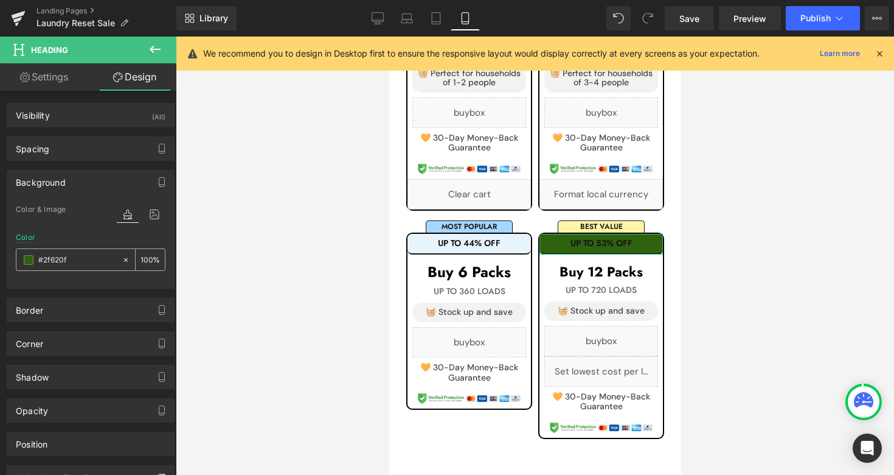
click at [82, 260] on input "text" at bounding box center [77, 259] width 78 height 13
paste input "E7F4FC"
type input "#E7F4FC"
click at [380, 15] on icon at bounding box center [378, 18] width 12 height 12
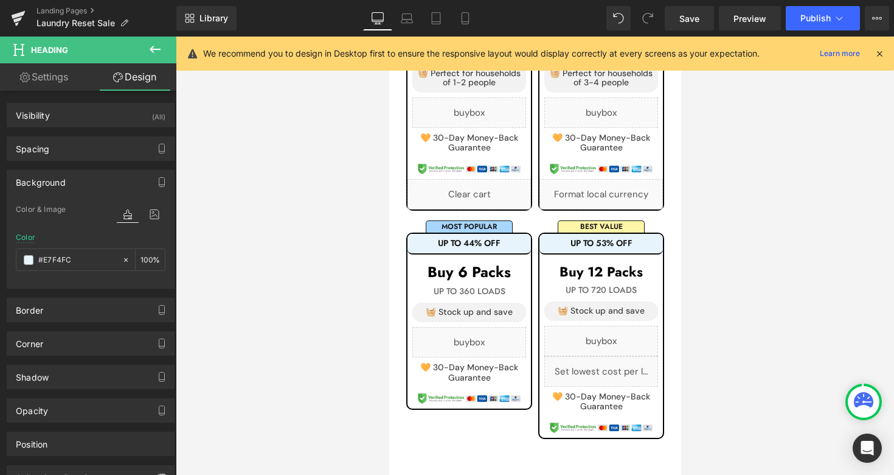
scroll to position [458, 0]
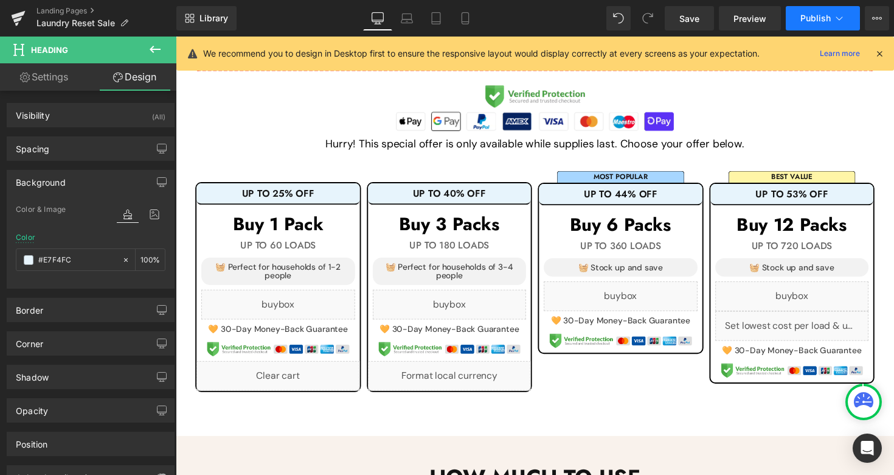
click at [816, 20] on span "Publish" at bounding box center [816, 18] width 30 height 10
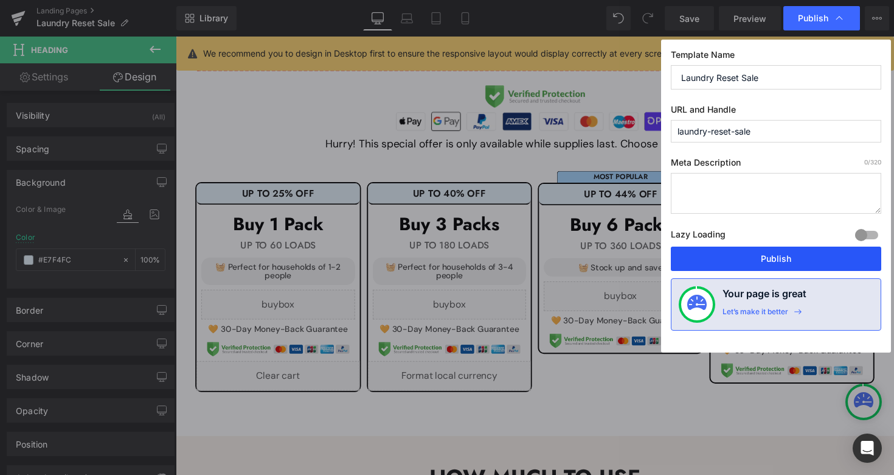
click at [719, 257] on button "Publish" at bounding box center [776, 258] width 211 height 24
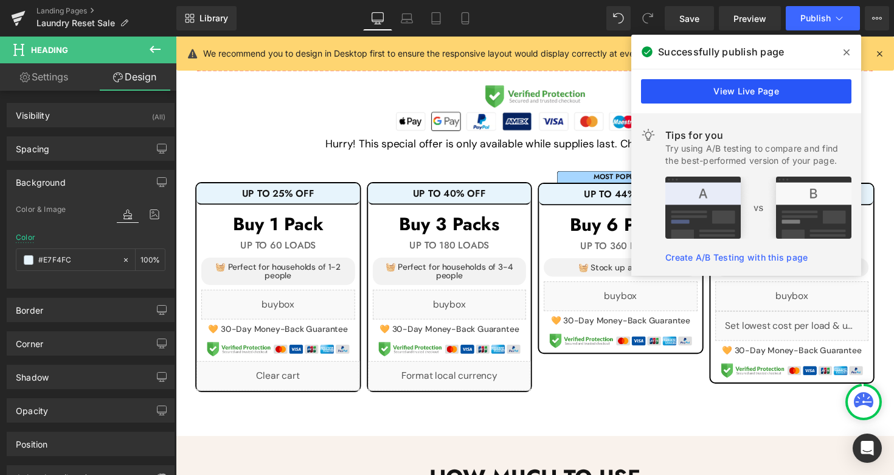
click at [719, 99] on link "View Live Page" at bounding box center [746, 91] width 211 height 24
